Goal: Check status: Check status

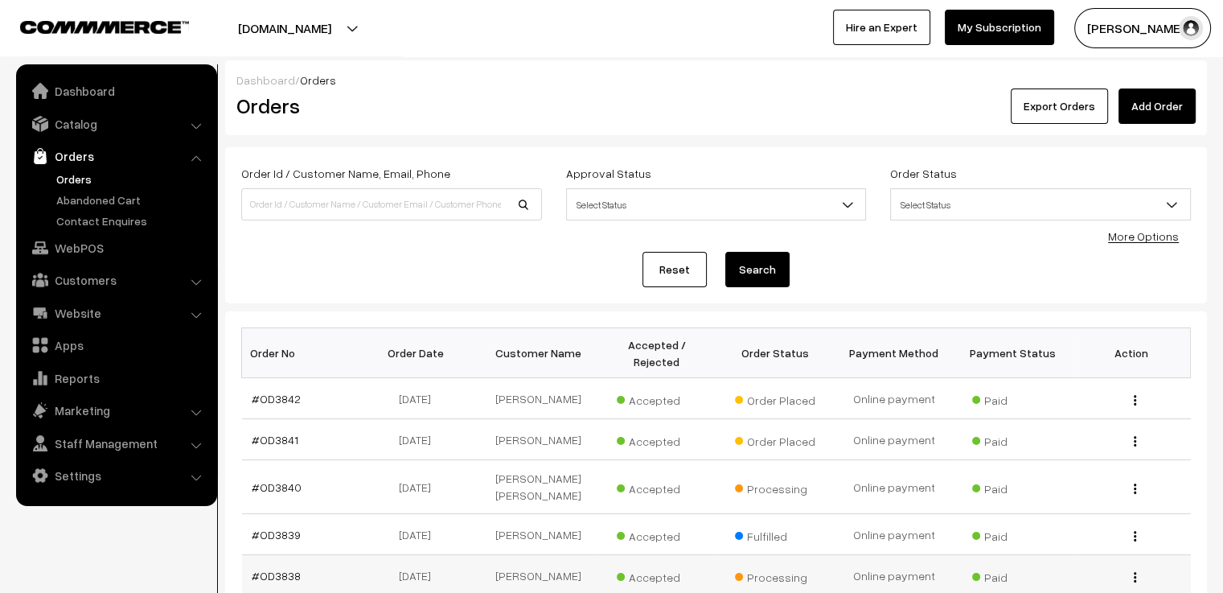
scroll to position [241, 0]
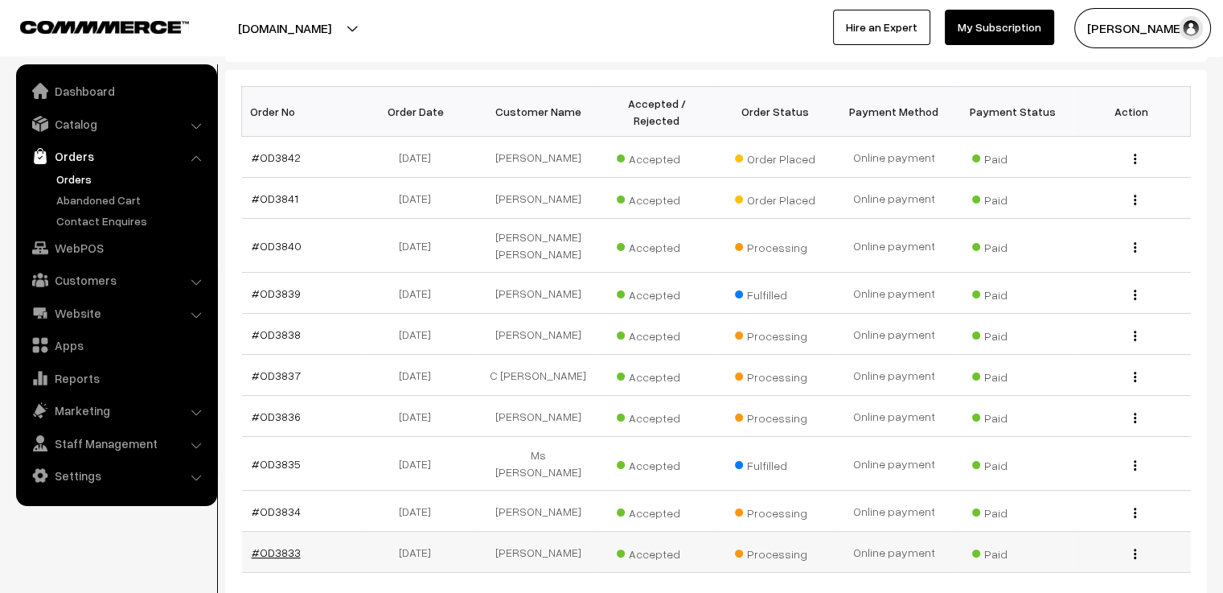
click at [288, 545] on link "#OD3833" at bounding box center [276, 552] width 49 height 14
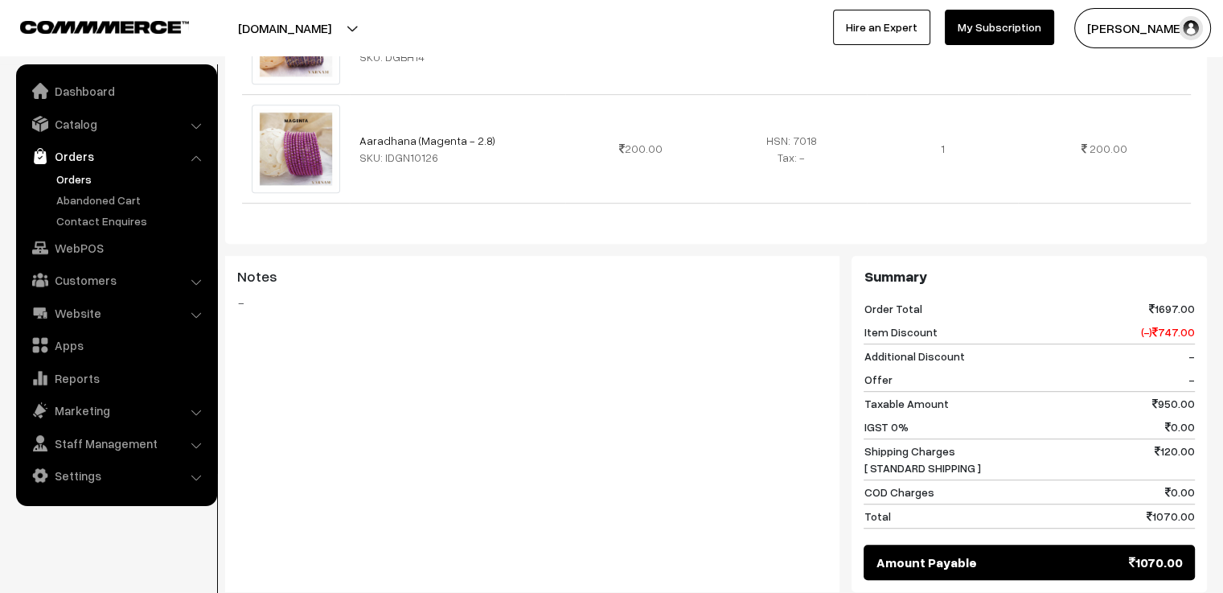
scroll to position [885, 0]
